Goal: Information Seeking & Learning: Learn about a topic

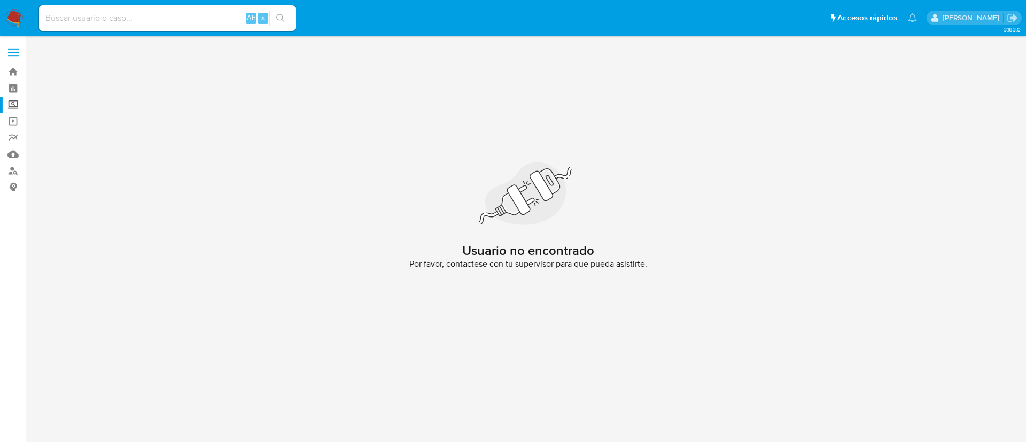
click at [16, 104] on label "Screening" at bounding box center [63, 105] width 127 height 17
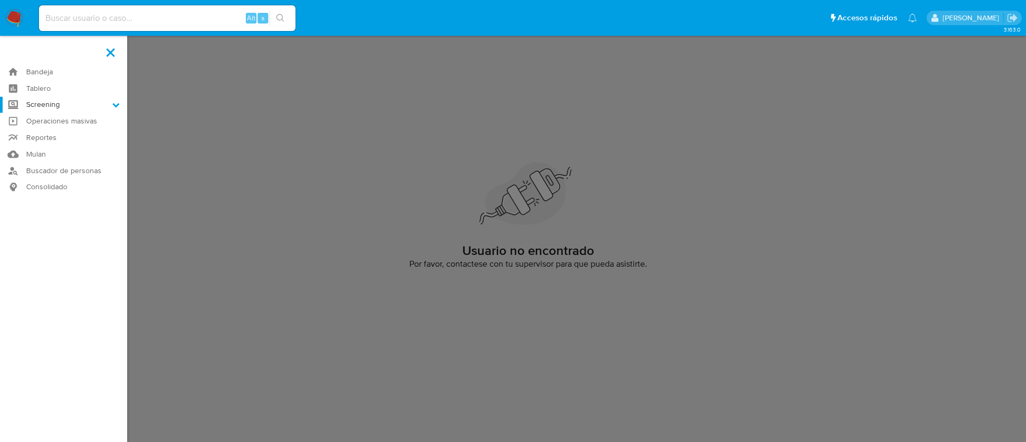
click at [0, 0] on input "Screening" at bounding box center [0, 0] width 0 height 0
click at [59, 143] on link "Herramientas" at bounding box center [63, 146] width 127 height 13
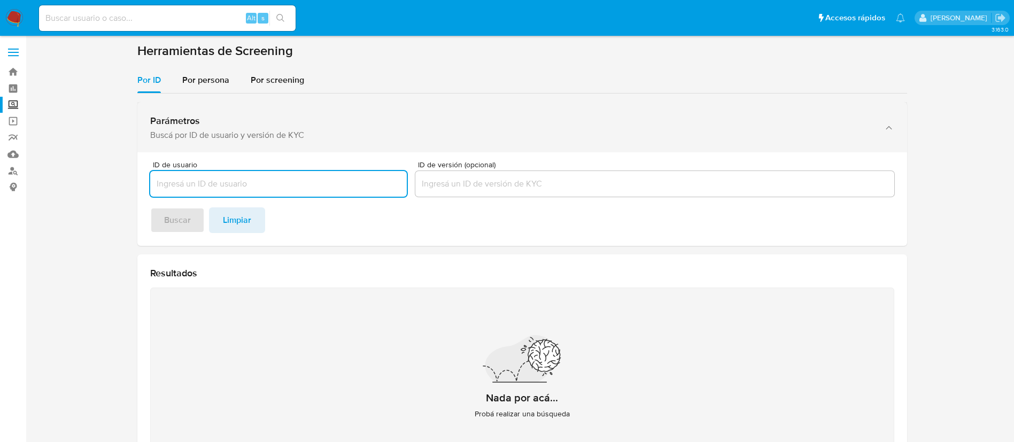
paste input "LLARELI CECILIA REYNOSO SANTIAGO"
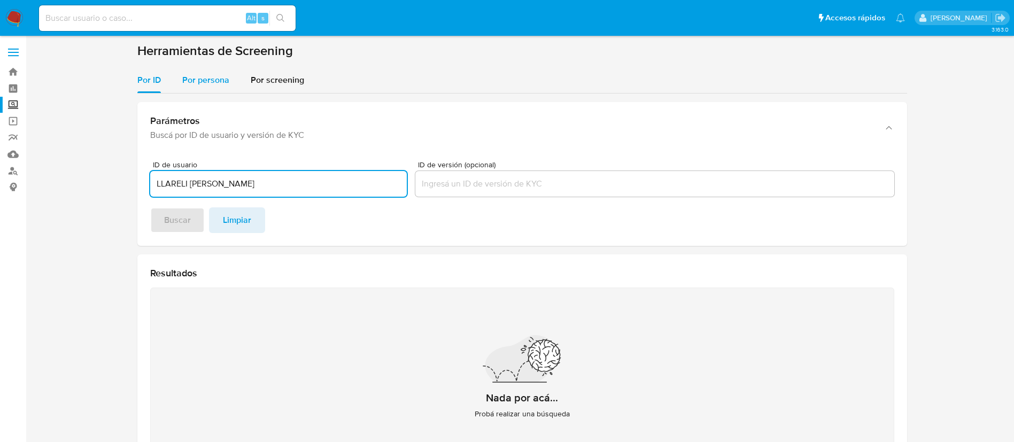
type input "LLARELI CECILIA REYNOSO SANTIAGO"
click at [201, 76] on span "Por persona" at bounding box center [205, 80] width 47 height 12
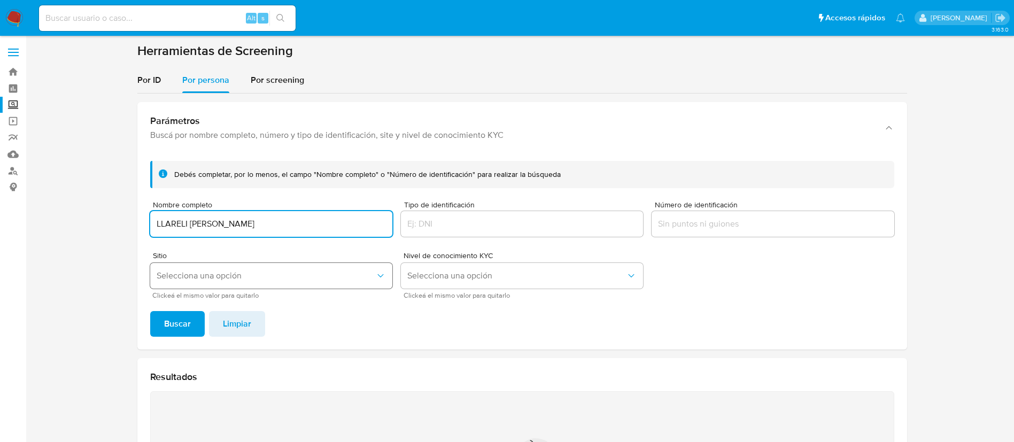
type input "LLARELI CECILIA REYNOSO SANTIAGO"
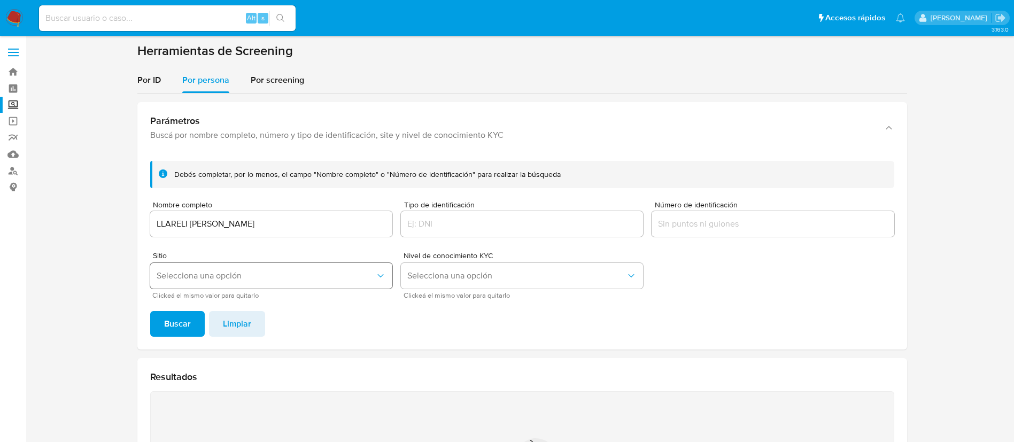
click at [213, 273] on span "Selecciona una opción" at bounding box center [266, 275] width 219 height 11
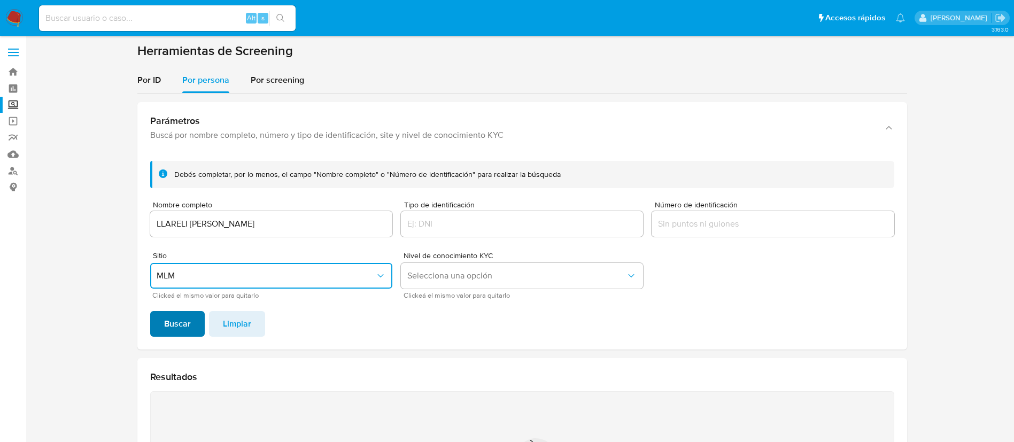
click at [179, 315] on span "Buscar" at bounding box center [177, 324] width 27 height 24
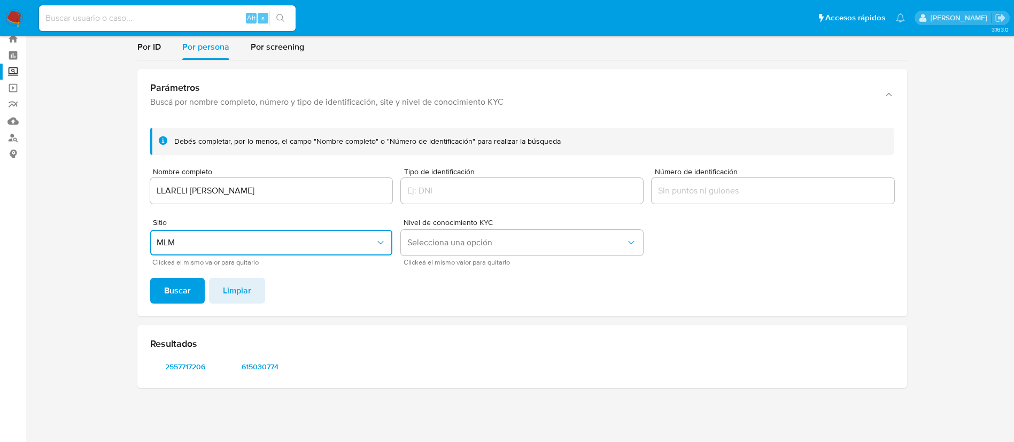
scroll to position [33, 0]
click at [177, 368] on span "2557717206" at bounding box center [186, 366] width 56 height 15
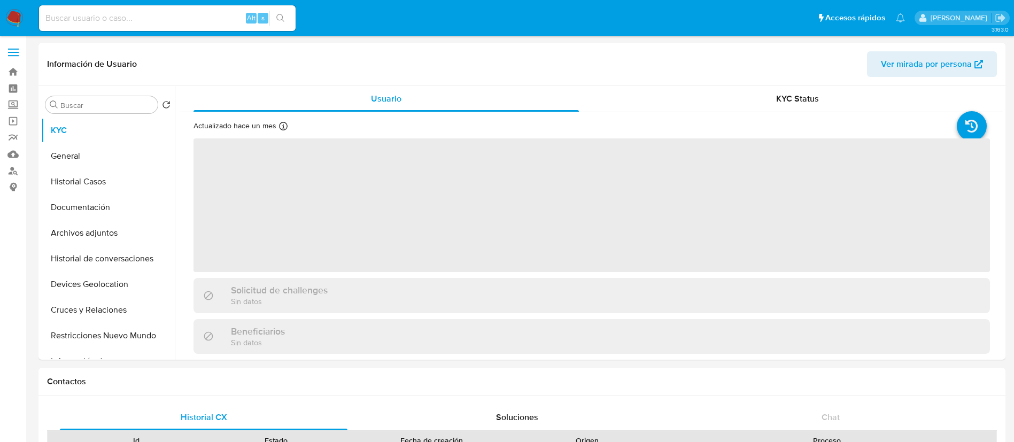
select select "10"
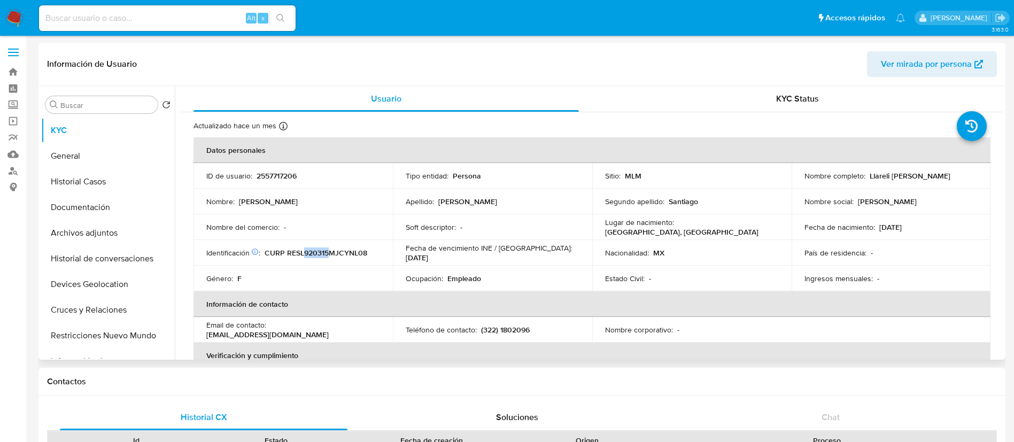
drag, startPoint x: 327, startPoint y: 253, endPoint x: 304, endPoint y: 256, distance: 22.7
click at [304, 256] on p "CURP RESL920315MJCYNL08" at bounding box center [316, 253] width 103 height 10
click at [329, 238] on td "Nombre del comercio : -" at bounding box center [293, 227] width 199 height 26
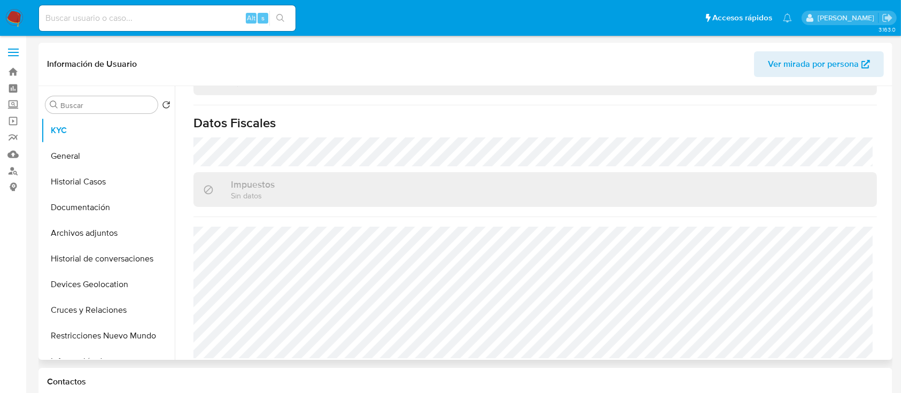
scroll to position [28, 0]
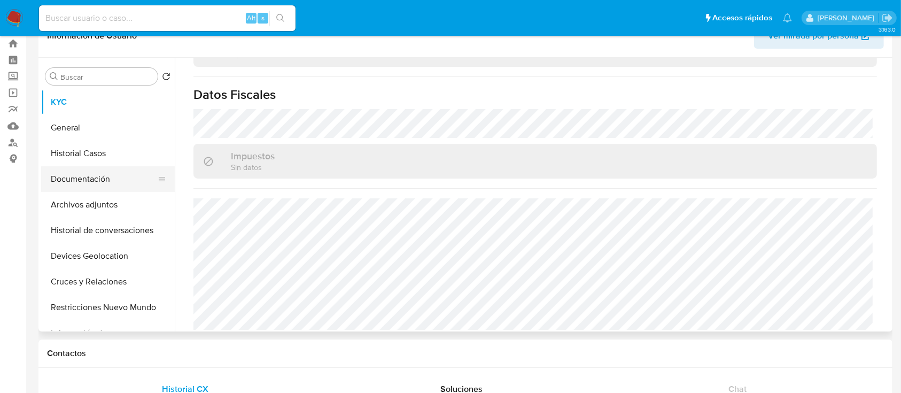
click at [76, 172] on button "Documentación" at bounding box center [103, 179] width 125 height 26
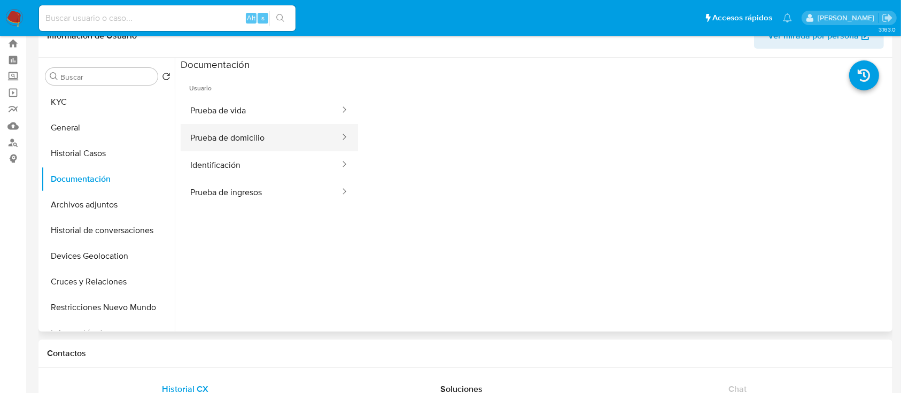
click at [266, 140] on button "Prueba de domicilio" at bounding box center [261, 137] width 160 height 27
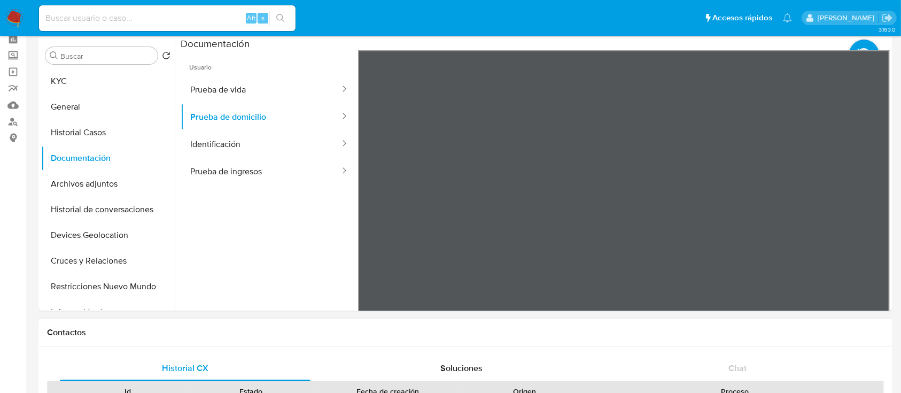
scroll to position [40, 0]
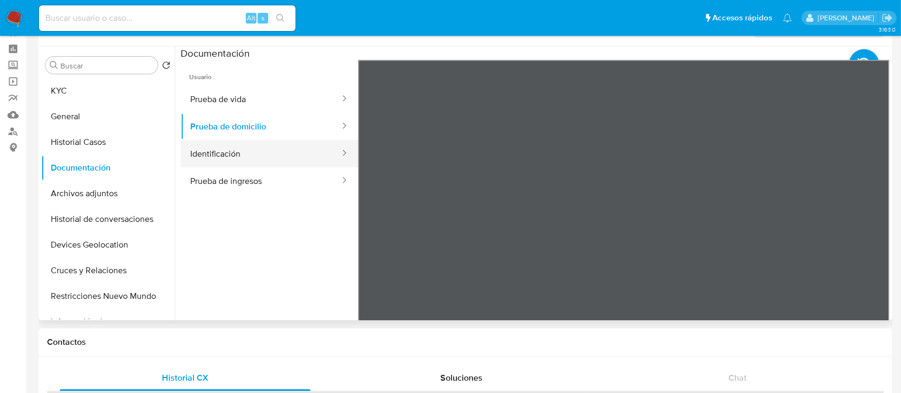
click at [229, 151] on button "Identificación" at bounding box center [261, 153] width 160 height 27
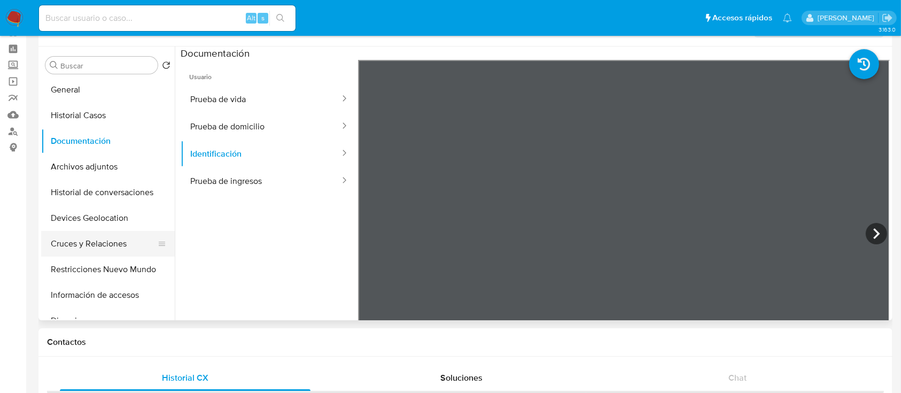
scroll to position [17, 0]
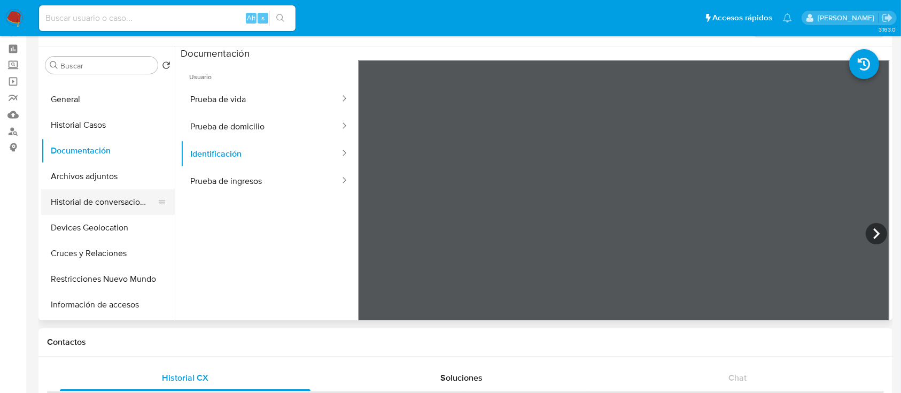
click at [113, 208] on button "Historial de conversaciones" at bounding box center [103, 202] width 125 height 26
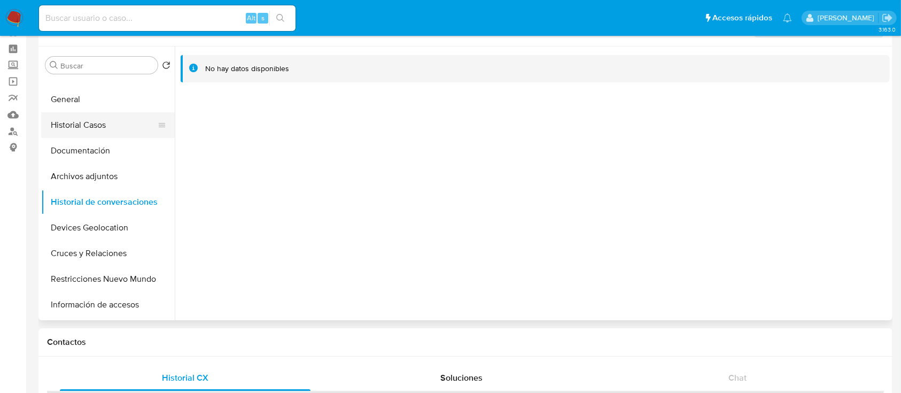
click at [96, 113] on button "Historial Casos" at bounding box center [103, 125] width 125 height 26
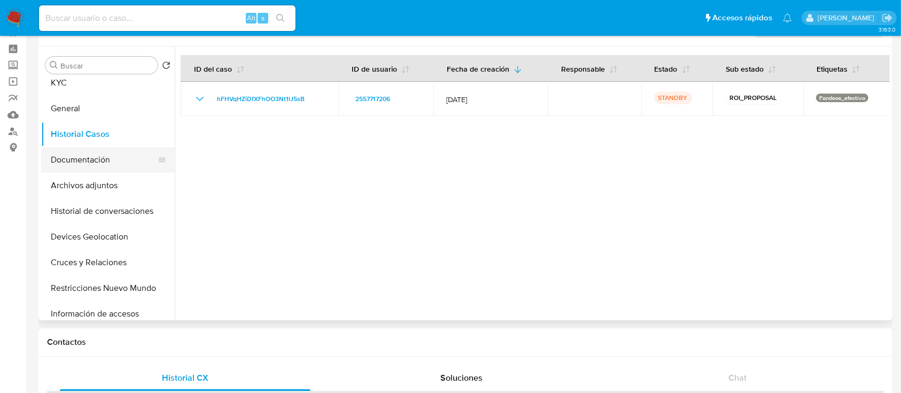
scroll to position [0, 0]
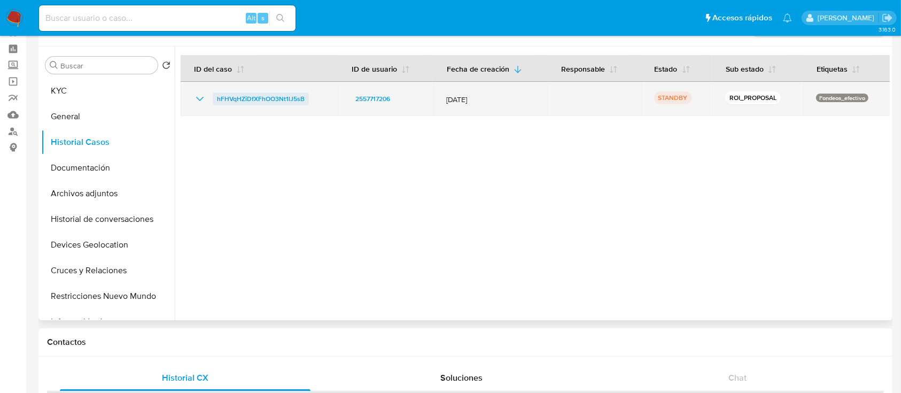
click at [252, 99] on span "hFHVqHZiDfXFhOO3Nt1lJ5sB" at bounding box center [261, 98] width 88 height 13
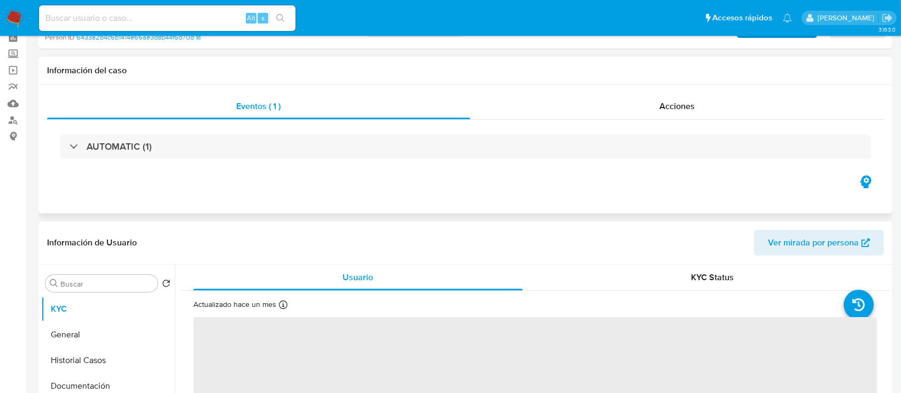
select select "10"
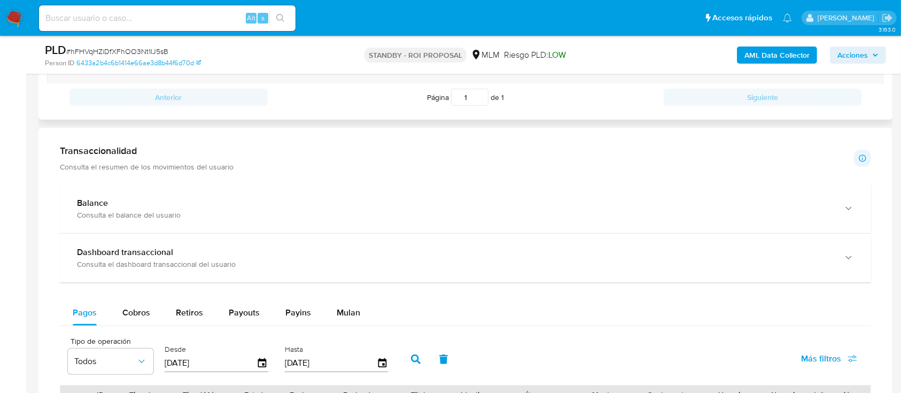
scroll to position [629, 0]
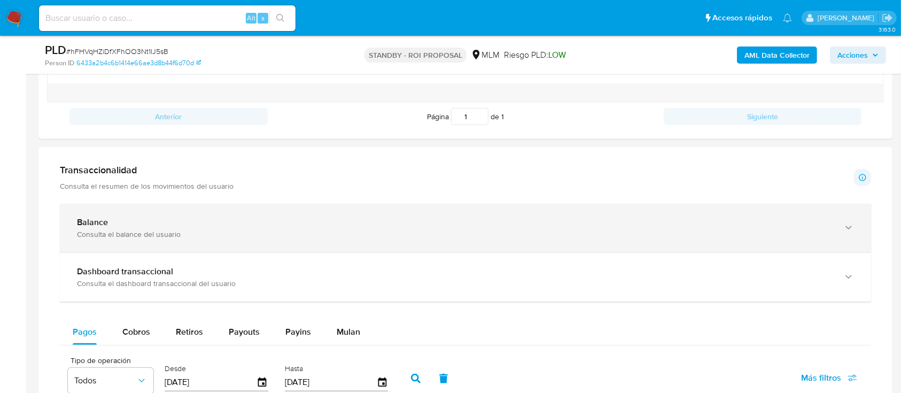
click at [232, 238] on div "Balance Consulta el balance del usuario" at bounding box center [465, 228] width 811 height 49
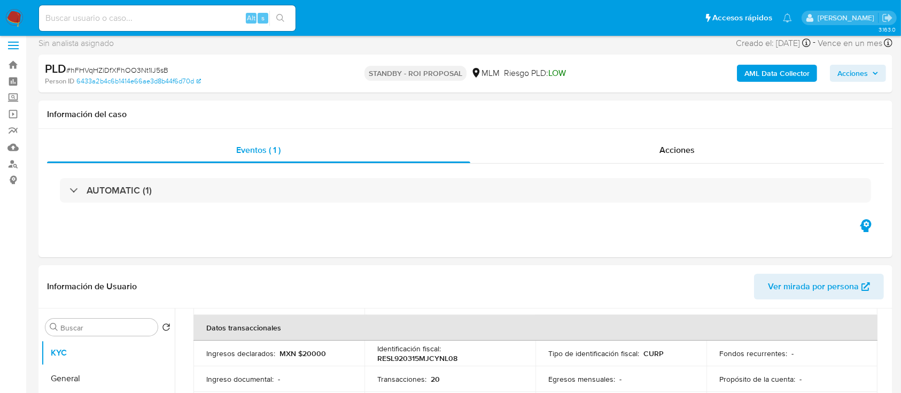
scroll to position [0, 0]
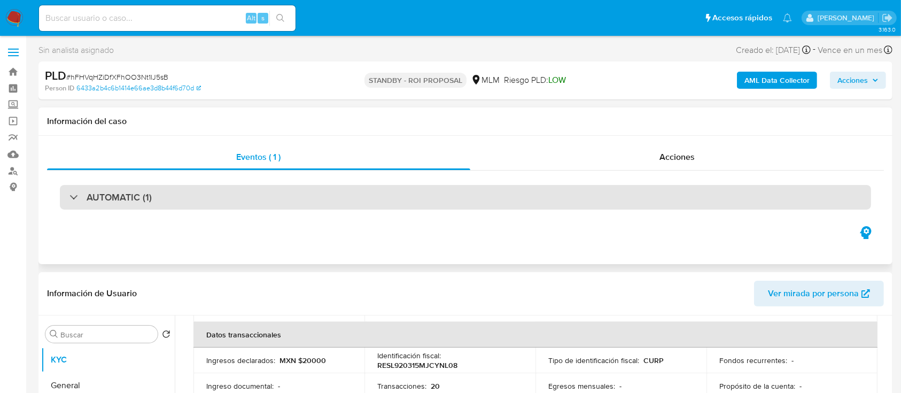
click at [198, 194] on div "AUTOMATIC (1)" at bounding box center [465, 197] width 811 height 25
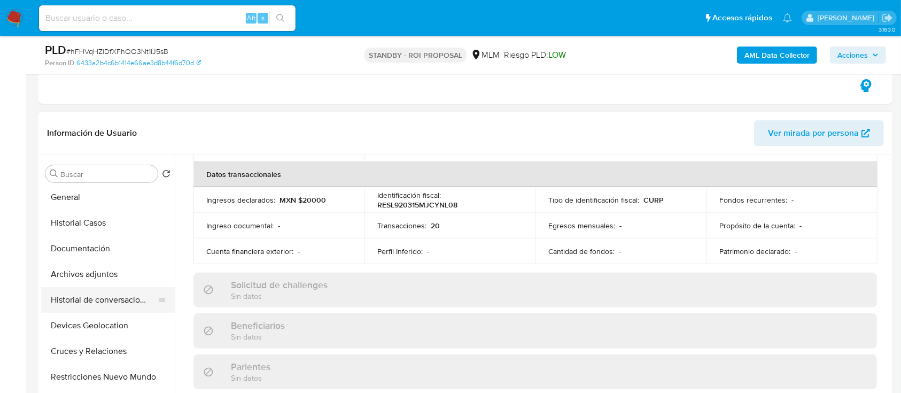
scroll to position [28, 0]
click at [97, 251] on button "Documentación" at bounding box center [103, 248] width 125 height 26
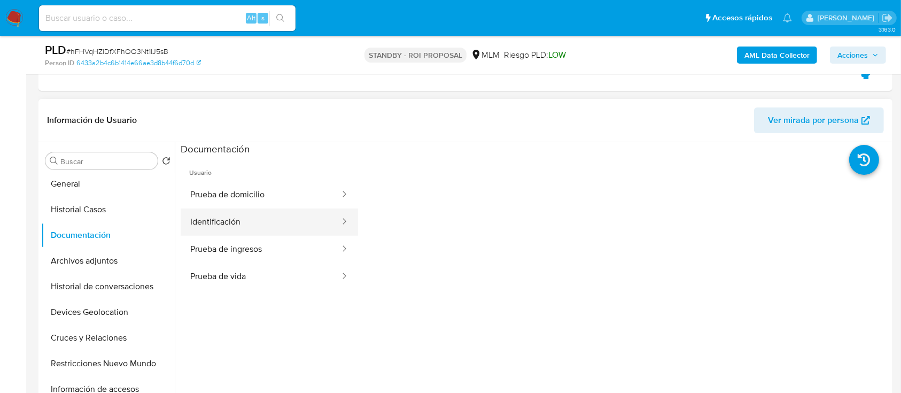
click at [257, 212] on button "Identificación" at bounding box center [261, 221] width 160 height 27
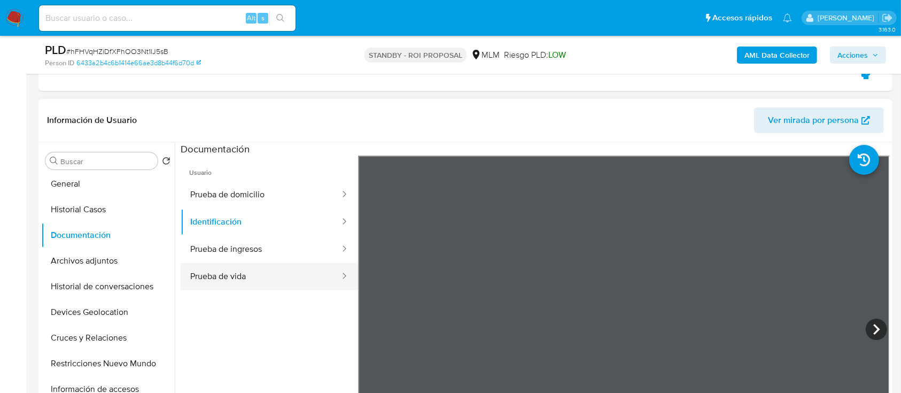
click at [234, 272] on button "Prueba de vida" at bounding box center [261, 276] width 160 height 27
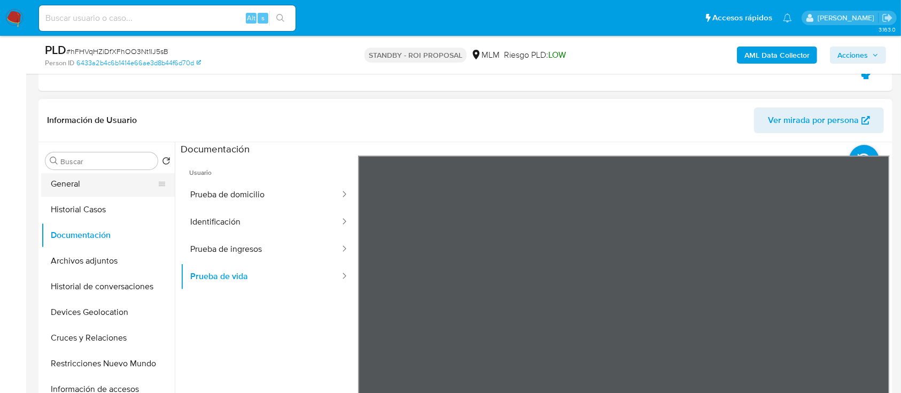
click at [99, 190] on button "General" at bounding box center [103, 184] width 125 height 26
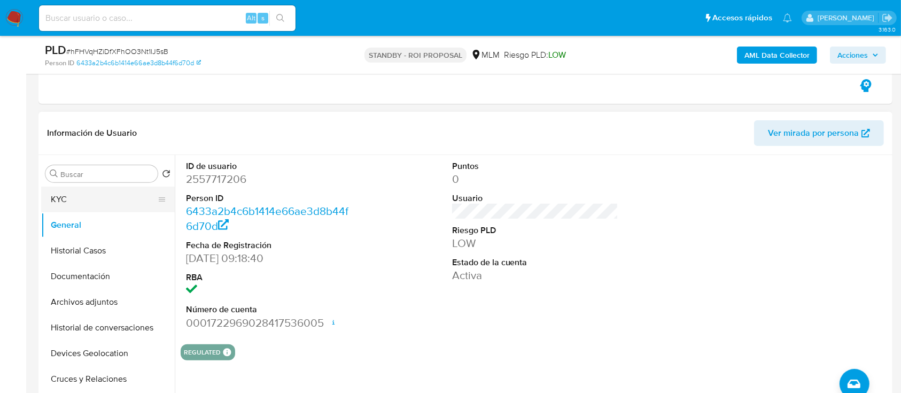
click at [93, 193] on button "KYC" at bounding box center [103, 200] width 125 height 26
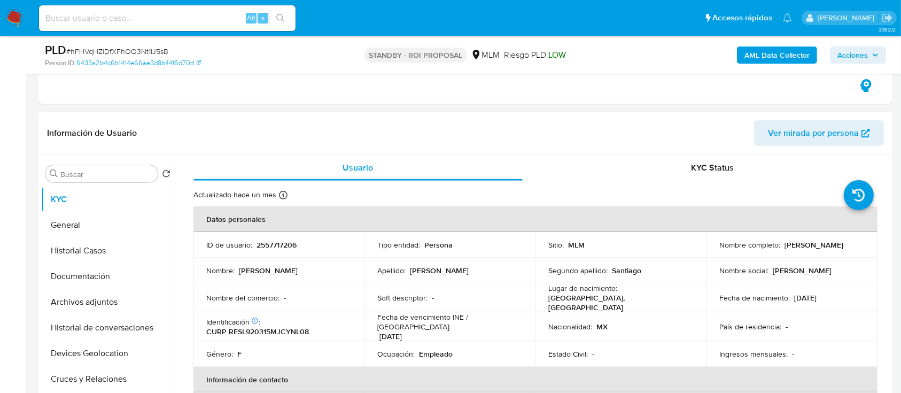
click at [282, 242] on p "2557717206" at bounding box center [277, 245] width 40 height 10
copy p "2557717206"
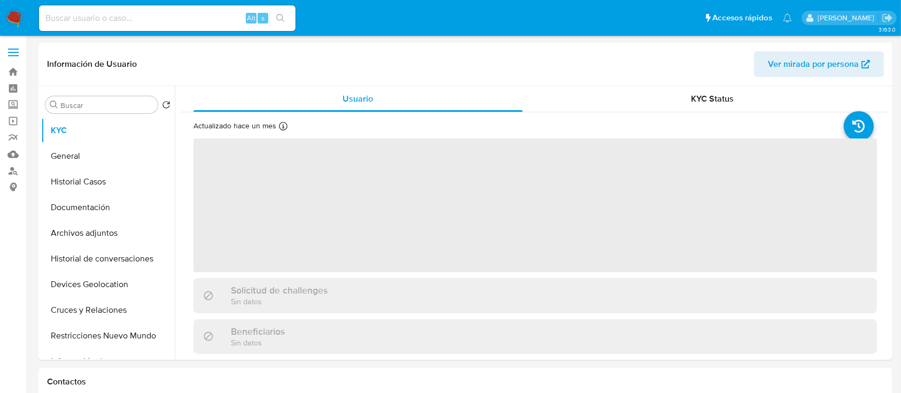
select select "10"
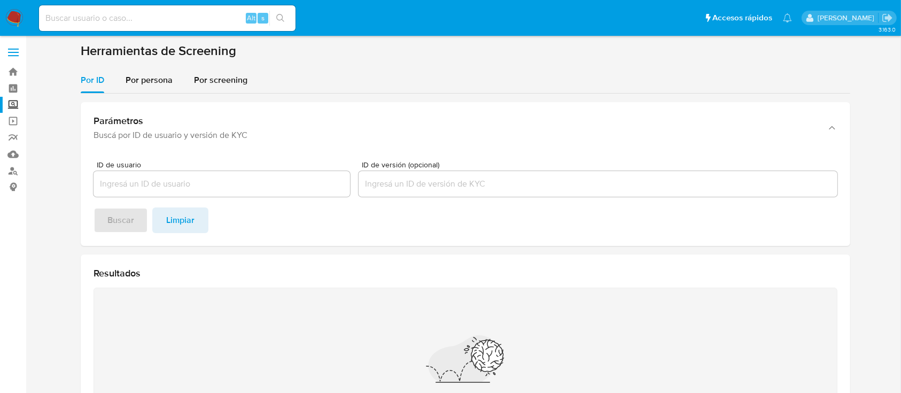
click at [12, 16] on img at bounding box center [14, 18] width 18 height 18
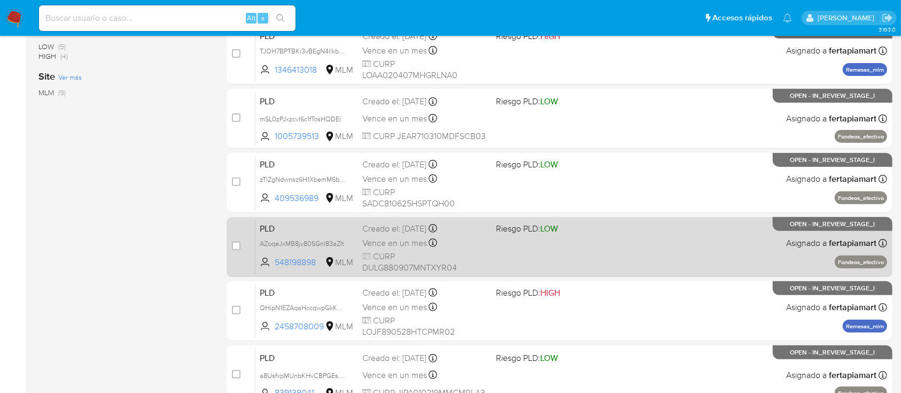
scroll to position [335, 0]
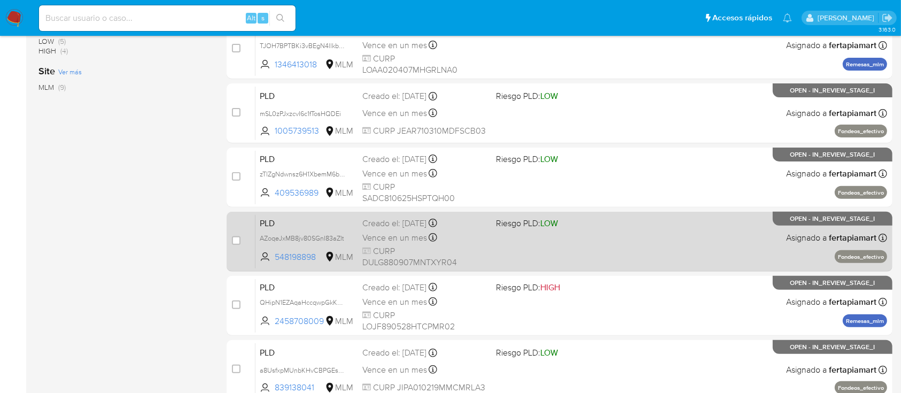
click at [321, 219] on span "PLD" at bounding box center [307, 222] width 94 height 14
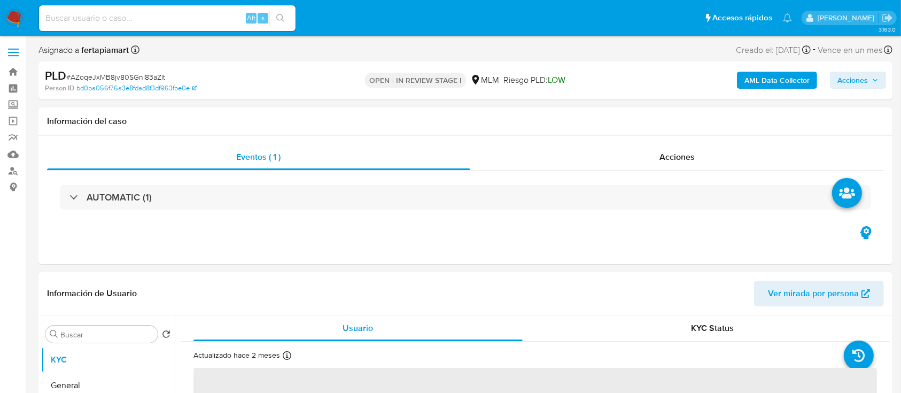
select select "10"
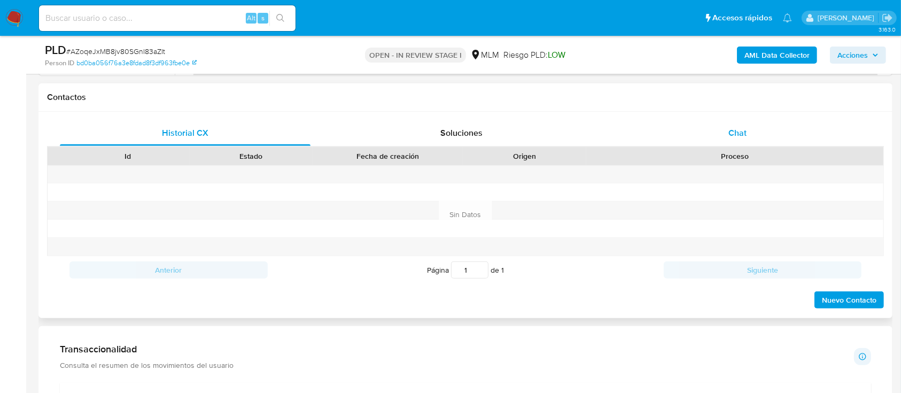
scroll to position [581, 0]
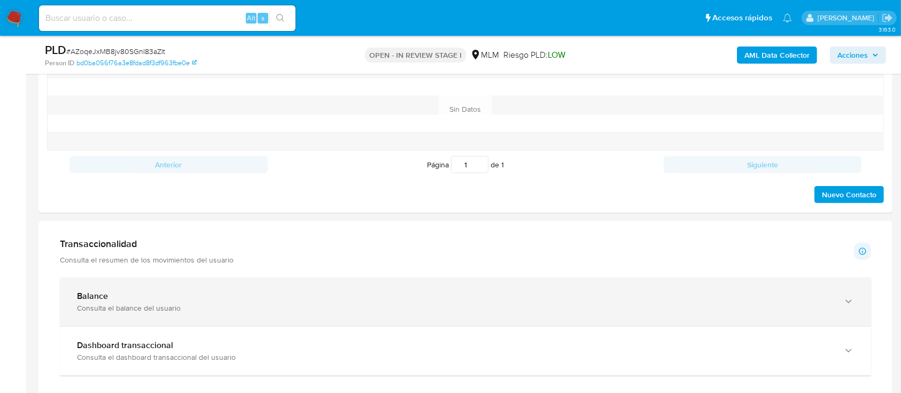
click at [565, 308] on div "Consulta el balance del usuario" at bounding box center [455, 308] width 756 height 10
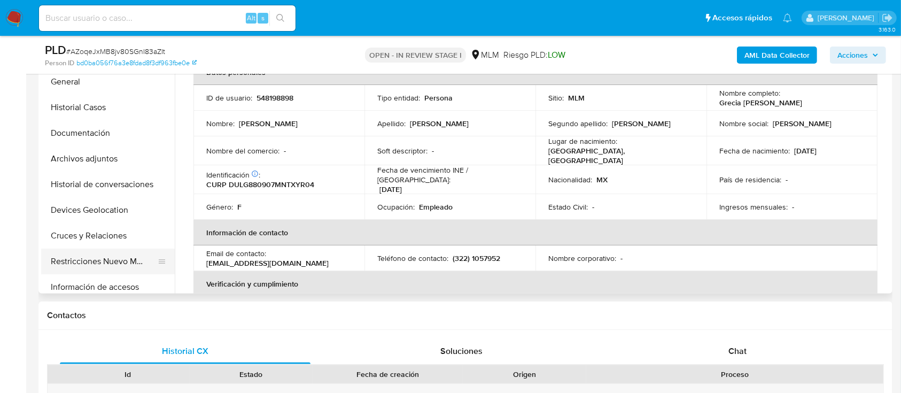
scroll to position [1, 0]
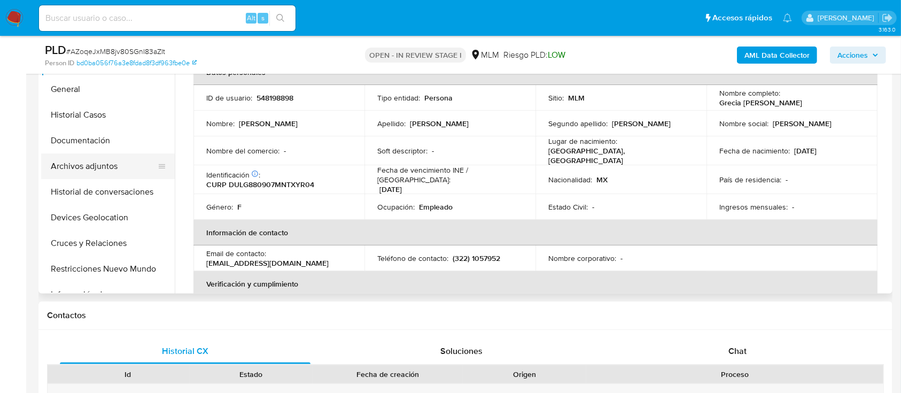
click at [91, 165] on button "Archivos adjuntos" at bounding box center [103, 166] width 125 height 26
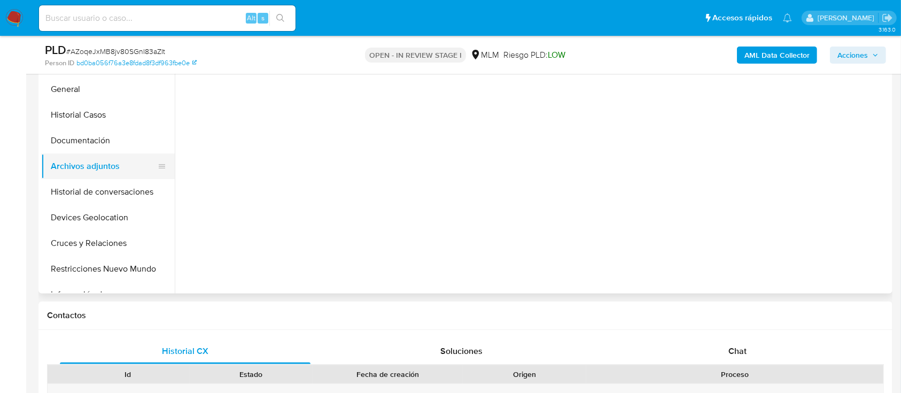
scroll to position [0, 0]
click at [85, 88] on button "General" at bounding box center [103, 89] width 125 height 26
